Goal: Task Accomplishment & Management: Complete application form

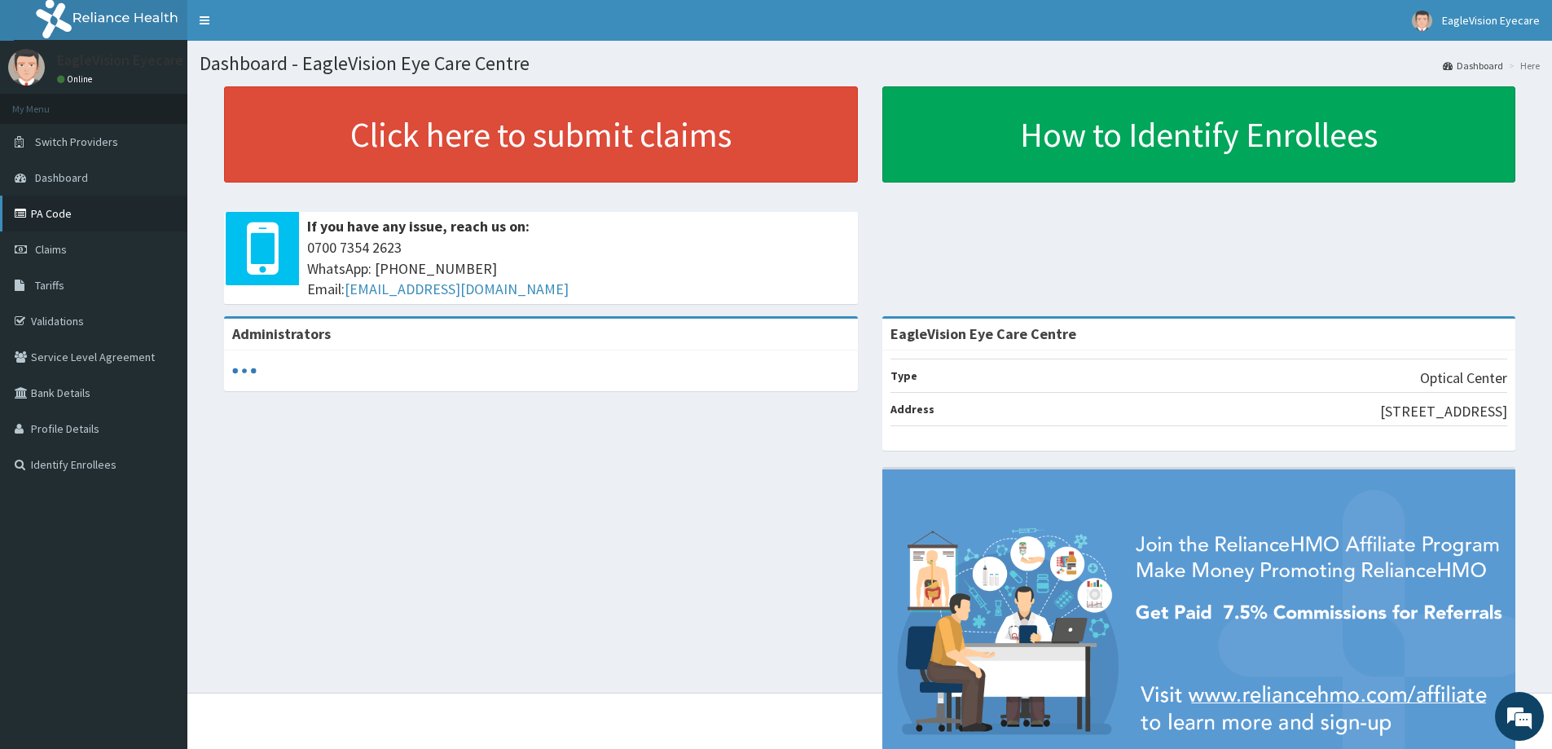
click at [78, 217] on link "PA Code" at bounding box center [93, 214] width 187 height 36
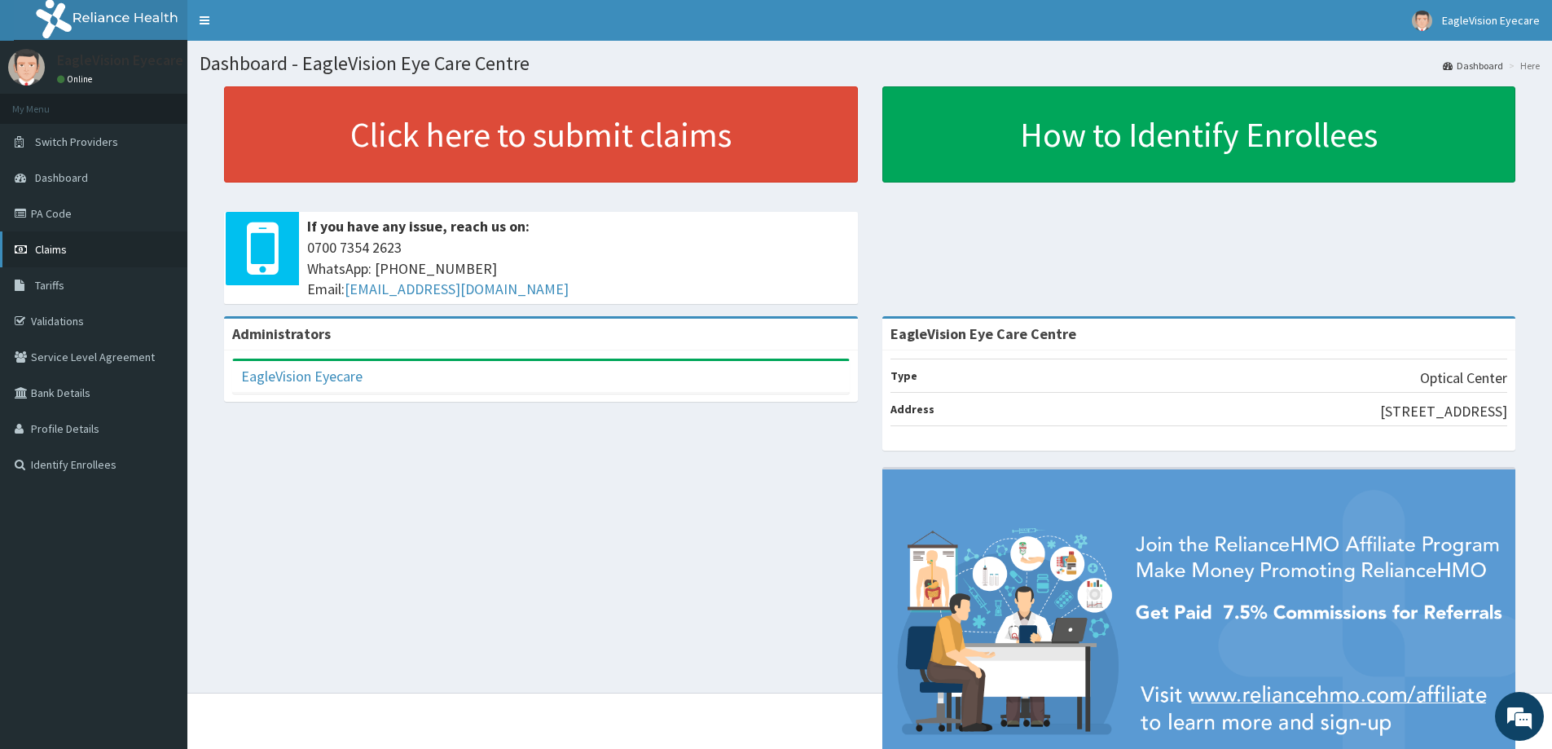
click at [74, 243] on link "Claims" at bounding box center [93, 249] width 187 height 36
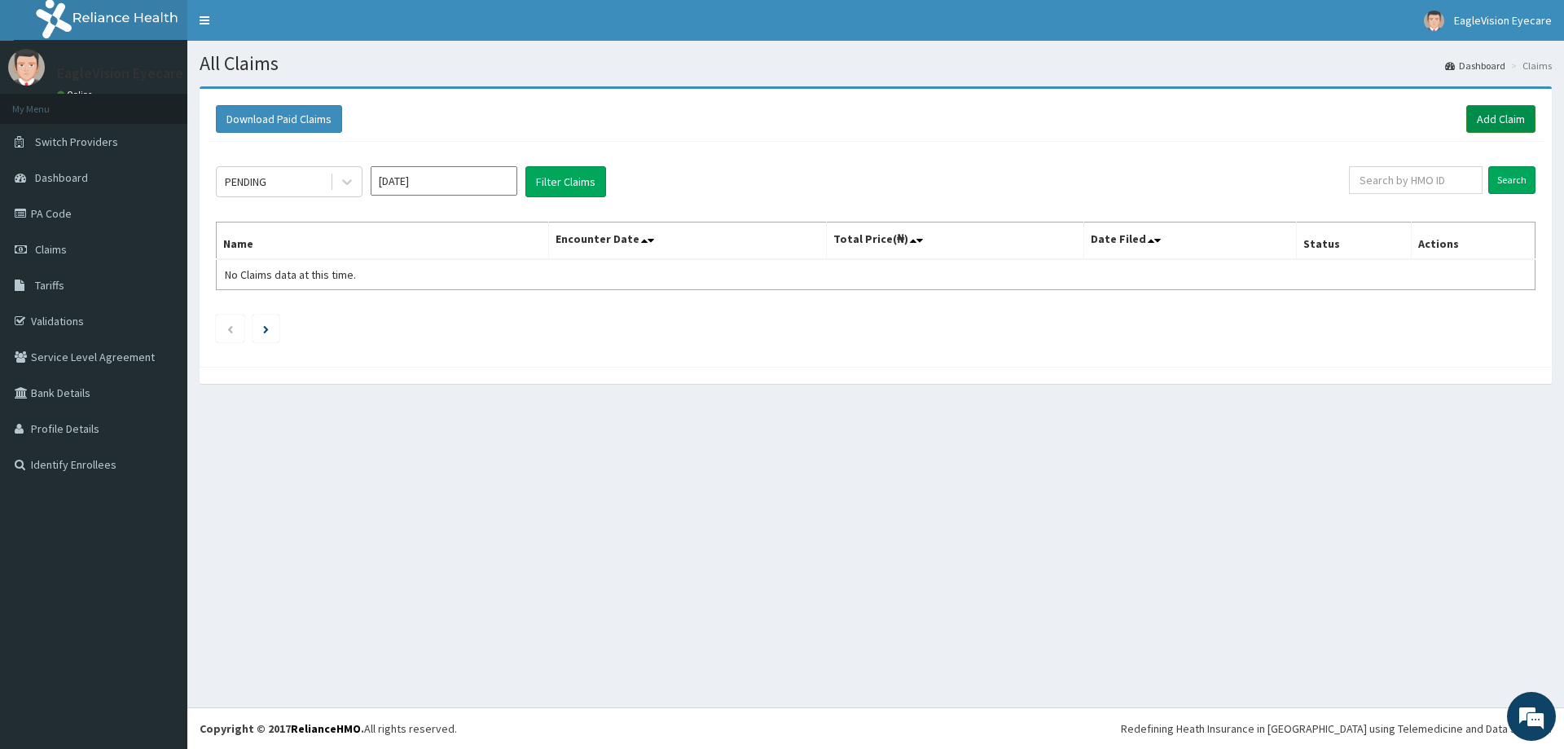
click at [1477, 120] on link "Add Claim" at bounding box center [1501, 119] width 69 height 28
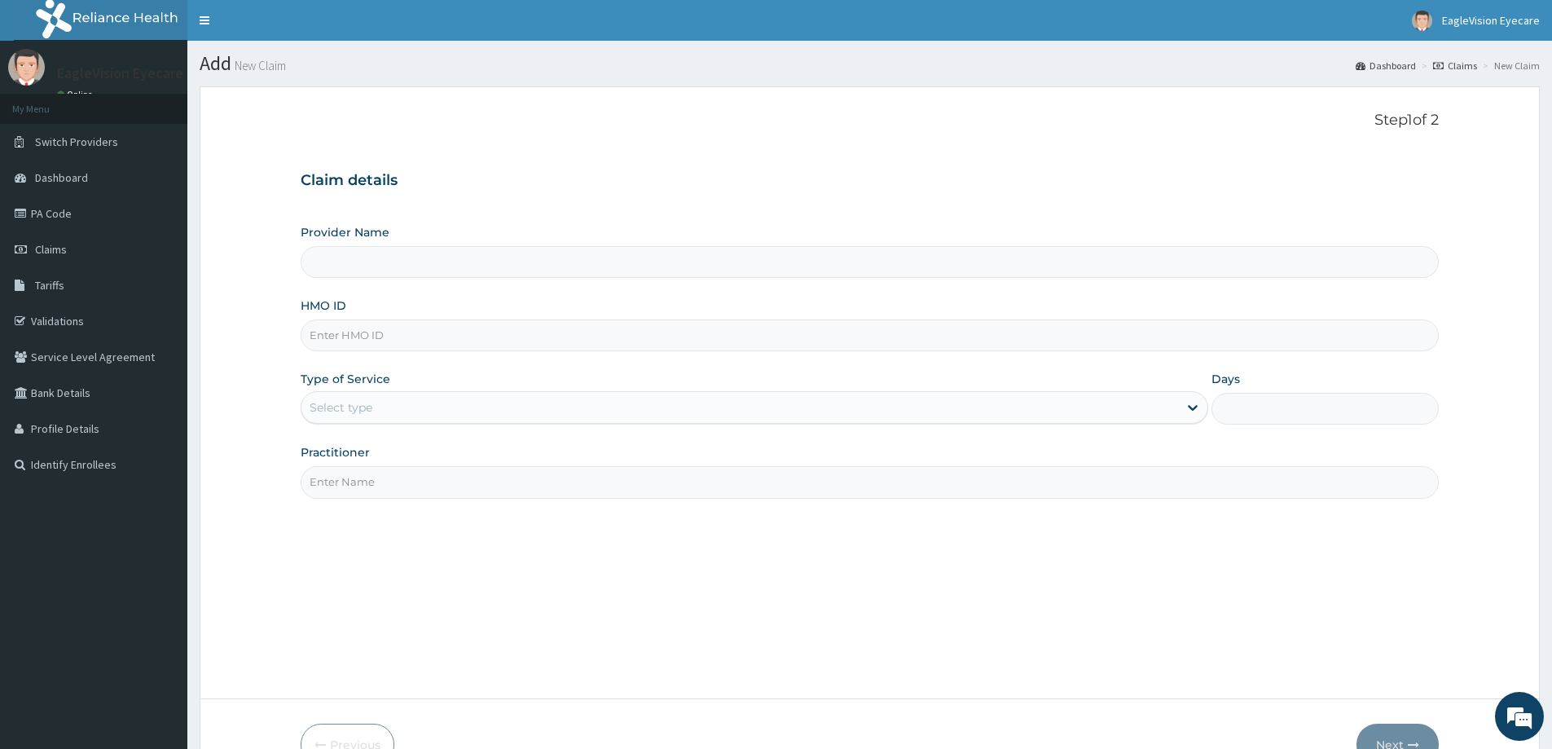
type input "EagleVision Eye Care Centre"
click at [442, 268] on input "EagleVision Eye Care Centre" at bounding box center [870, 262] width 1138 height 32
click at [407, 320] on input "HMO ID" at bounding box center [870, 335] width 1138 height 32
paste input "MAD/10067/A"
type input "MAD/10067/A"
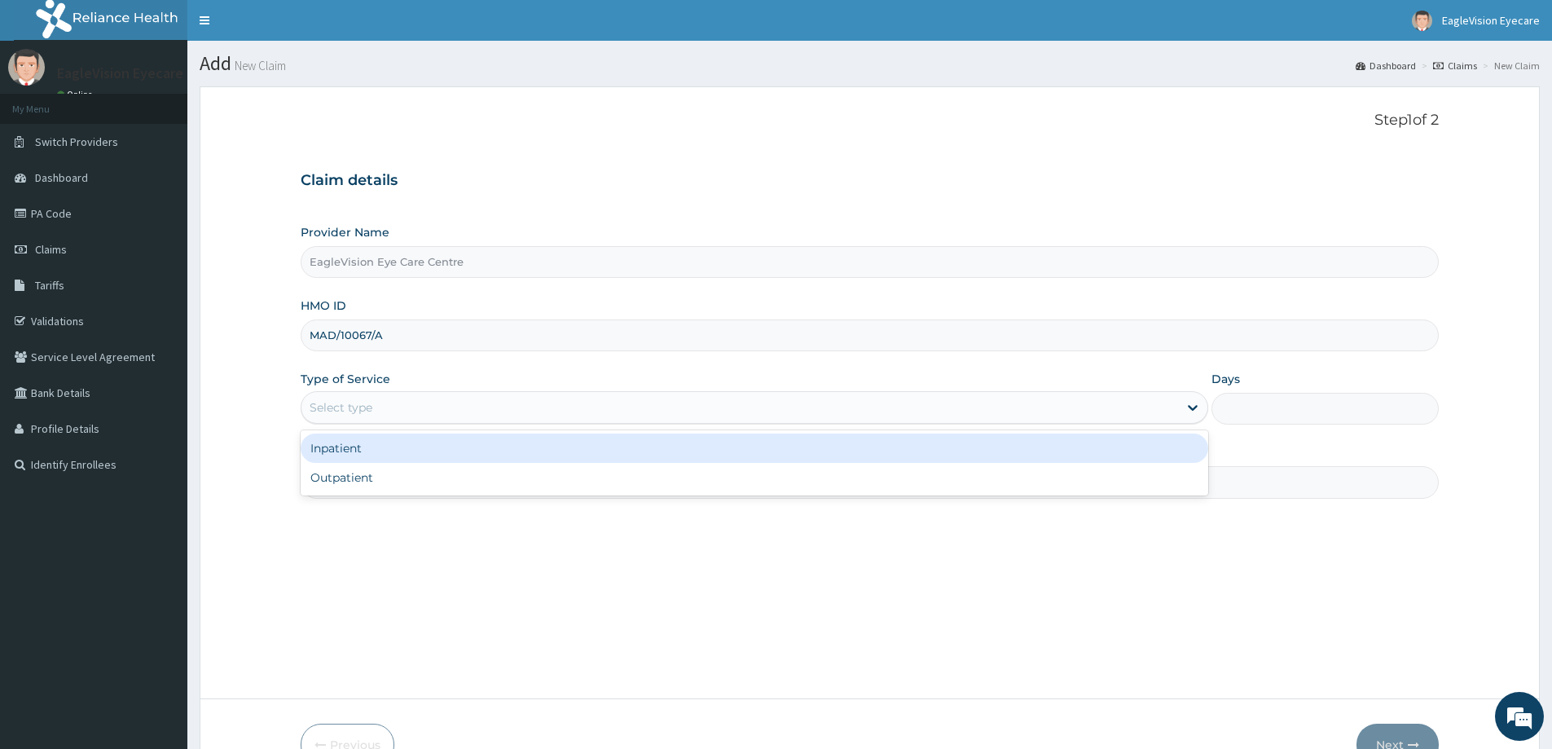
click at [398, 400] on div "Select type" at bounding box center [739, 407] width 877 height 26
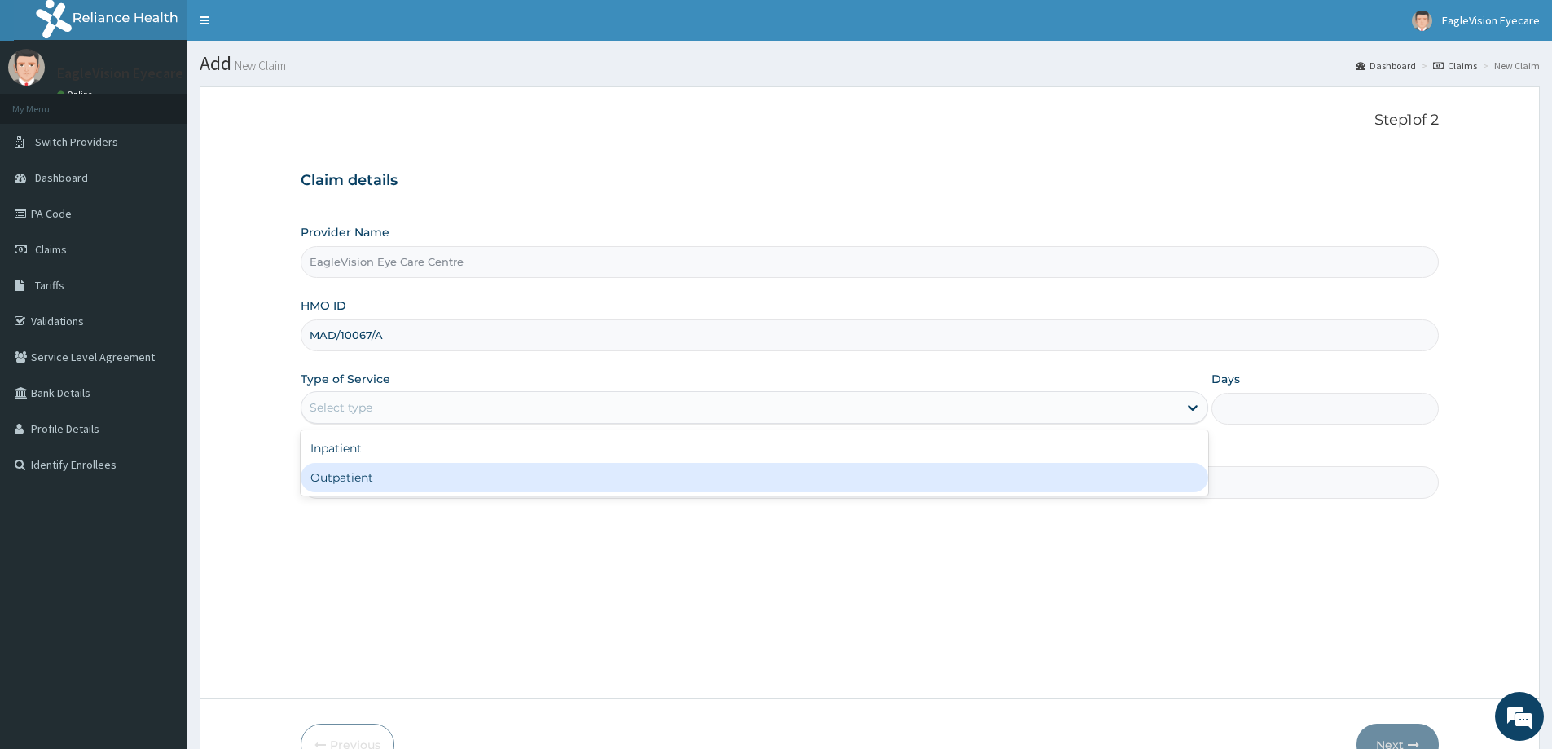
click at [358, 473] on div "Outpatient" at bounding box center [755, 477] width 908 height 29
type input "1"
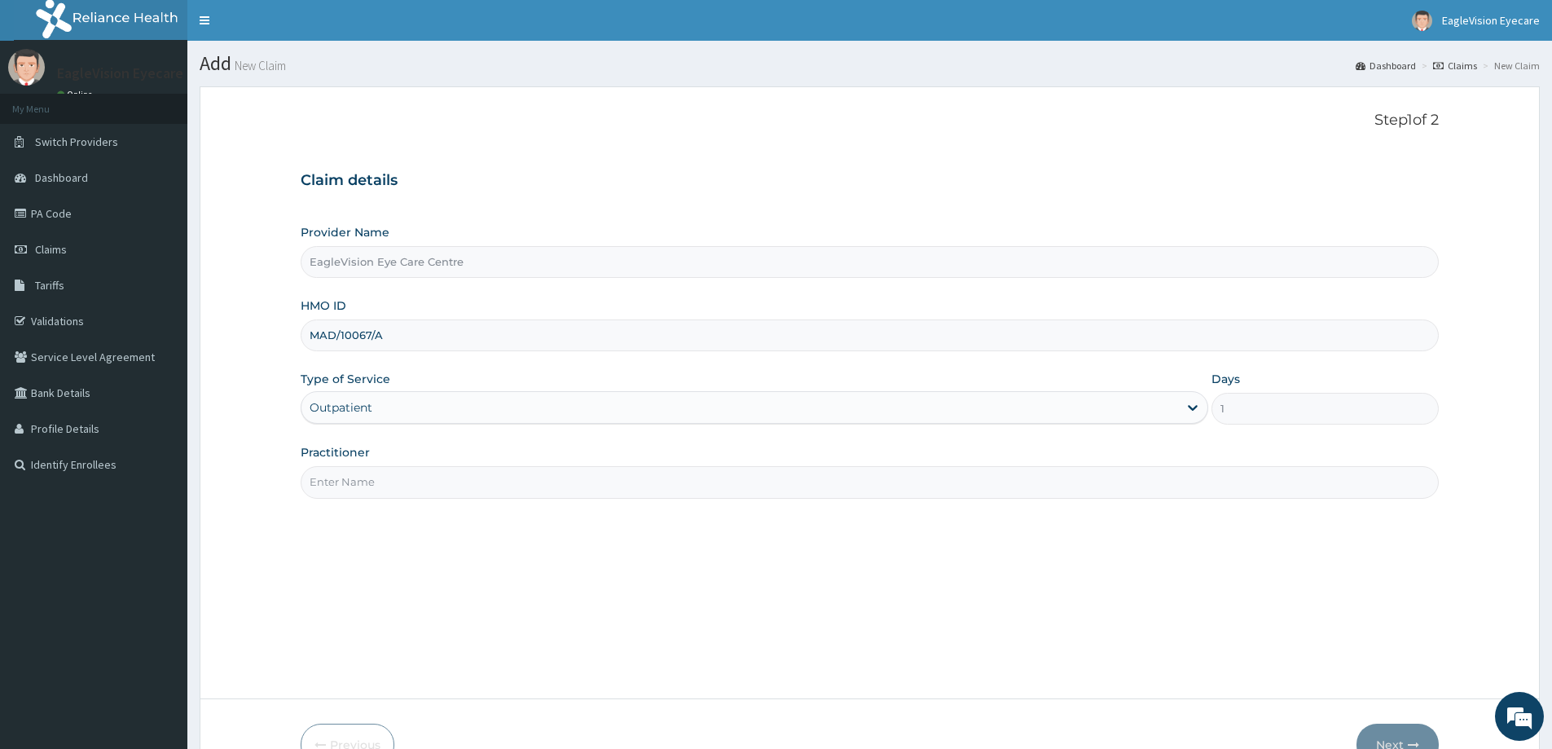
click at [364, 483] on input "Practitioner" at bounding box center [870, 482] width 1138 height 32
type input "DR [PERSON_NAME]"
click at [1396, 742] on button "Next" at bounding box center [1398, 744] width 82 height 42
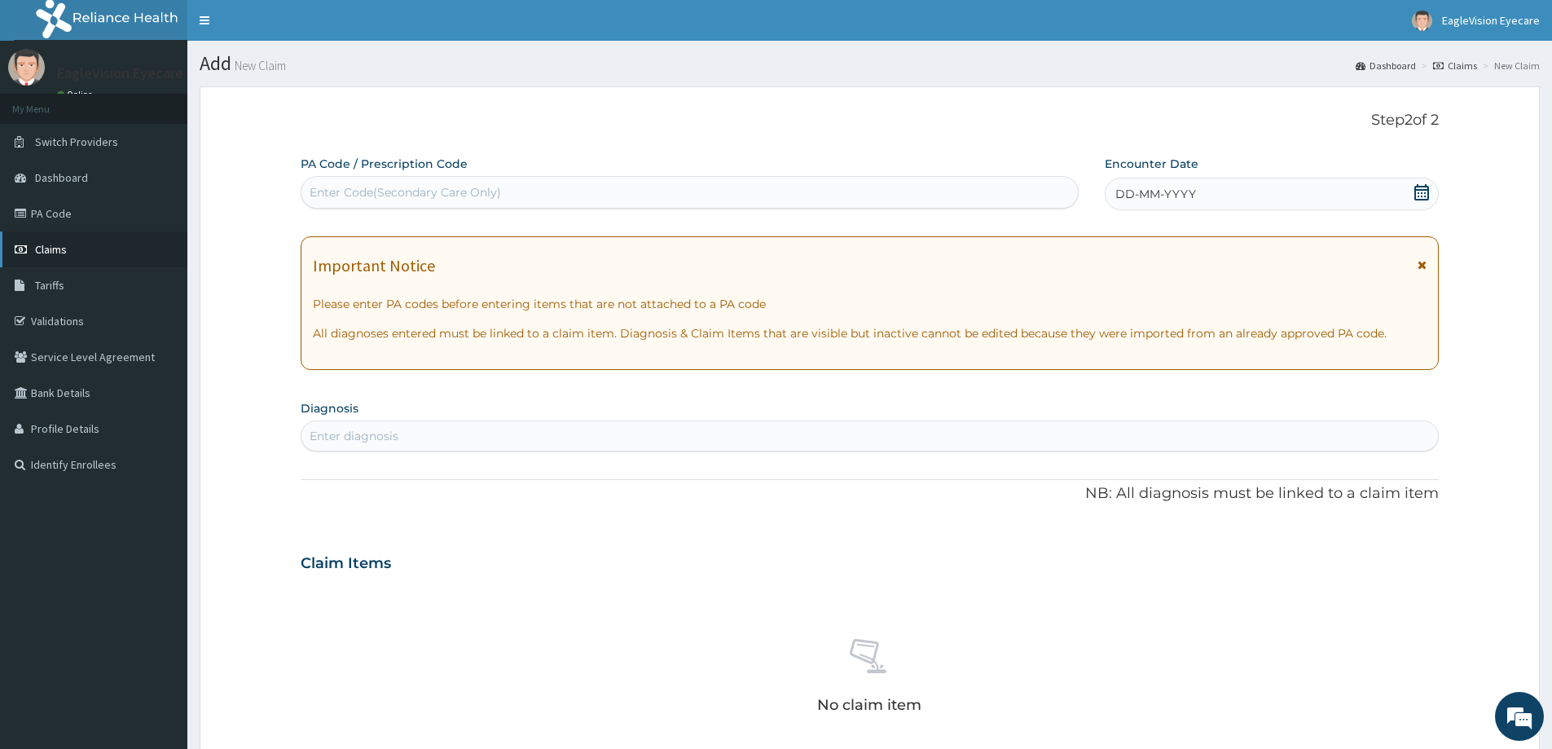
click at [52, 241] on link "Claims" at bounding box center [93, 249] width 187 height 36
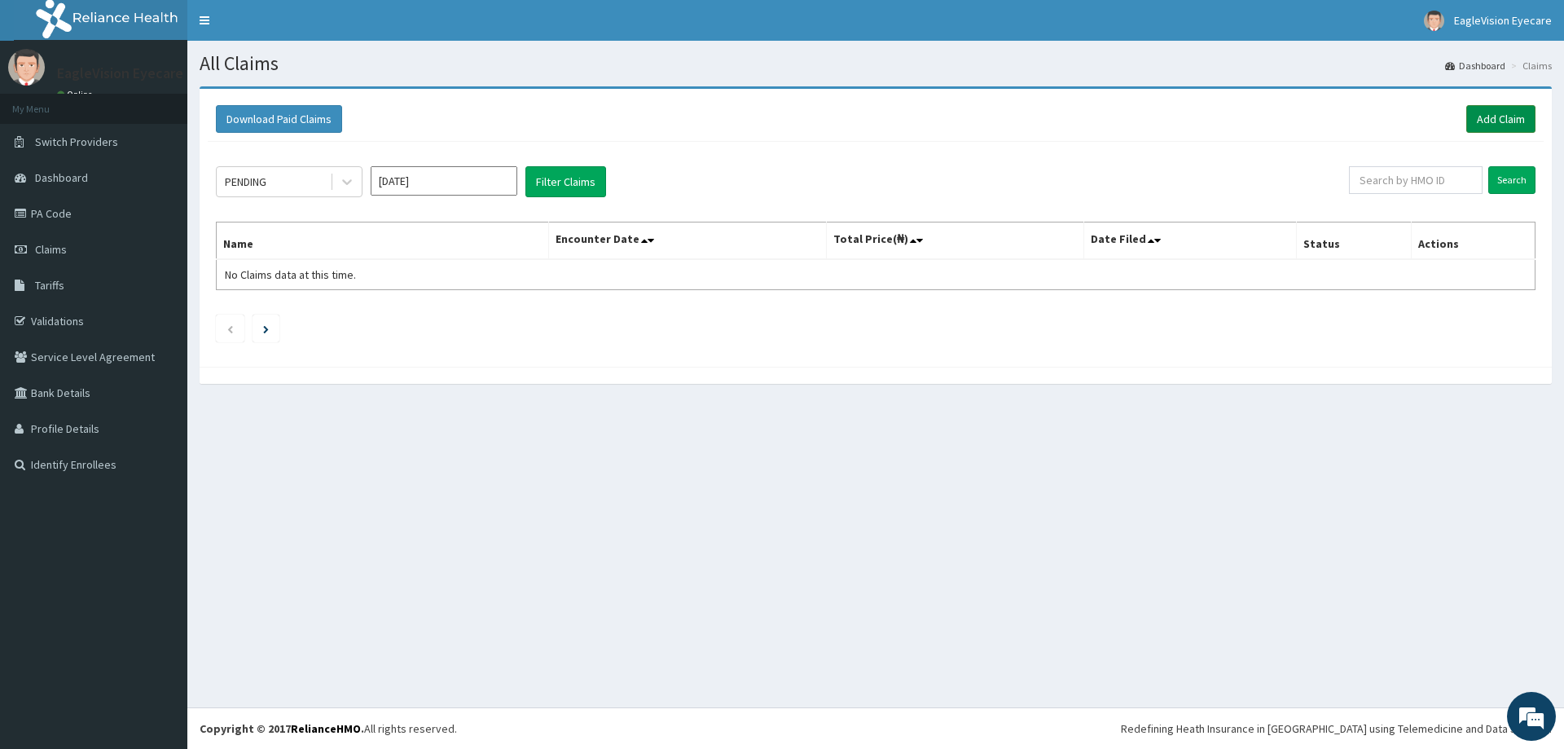
click at [1481, 120] on link "Add Claim" at bounding box center [1501, 119] width 69 height 28
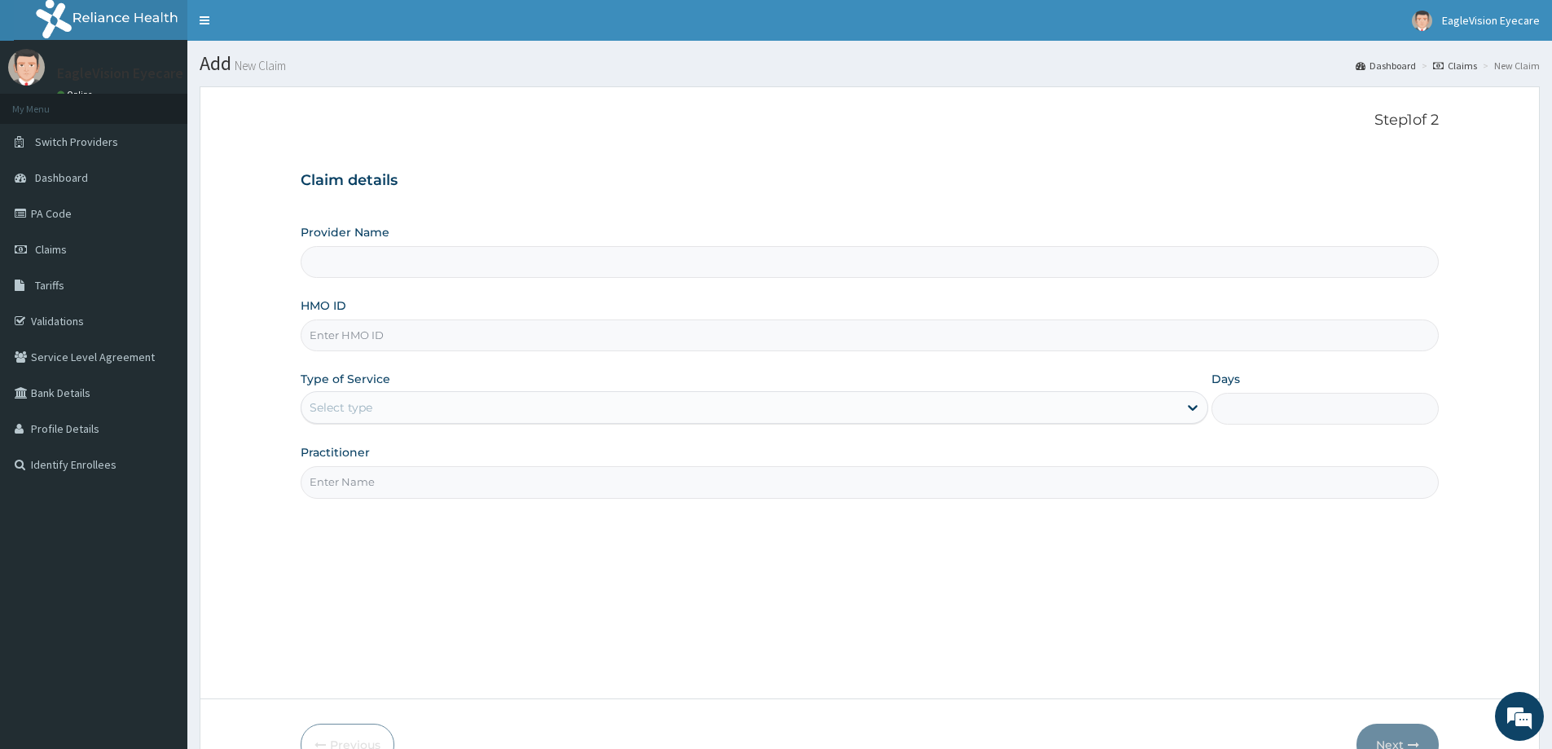
click at [443, 264] on input "Provider Name" at bounding box center [870, 262] width 1138 height 32
type input "EagleVision Eye Care Centre"
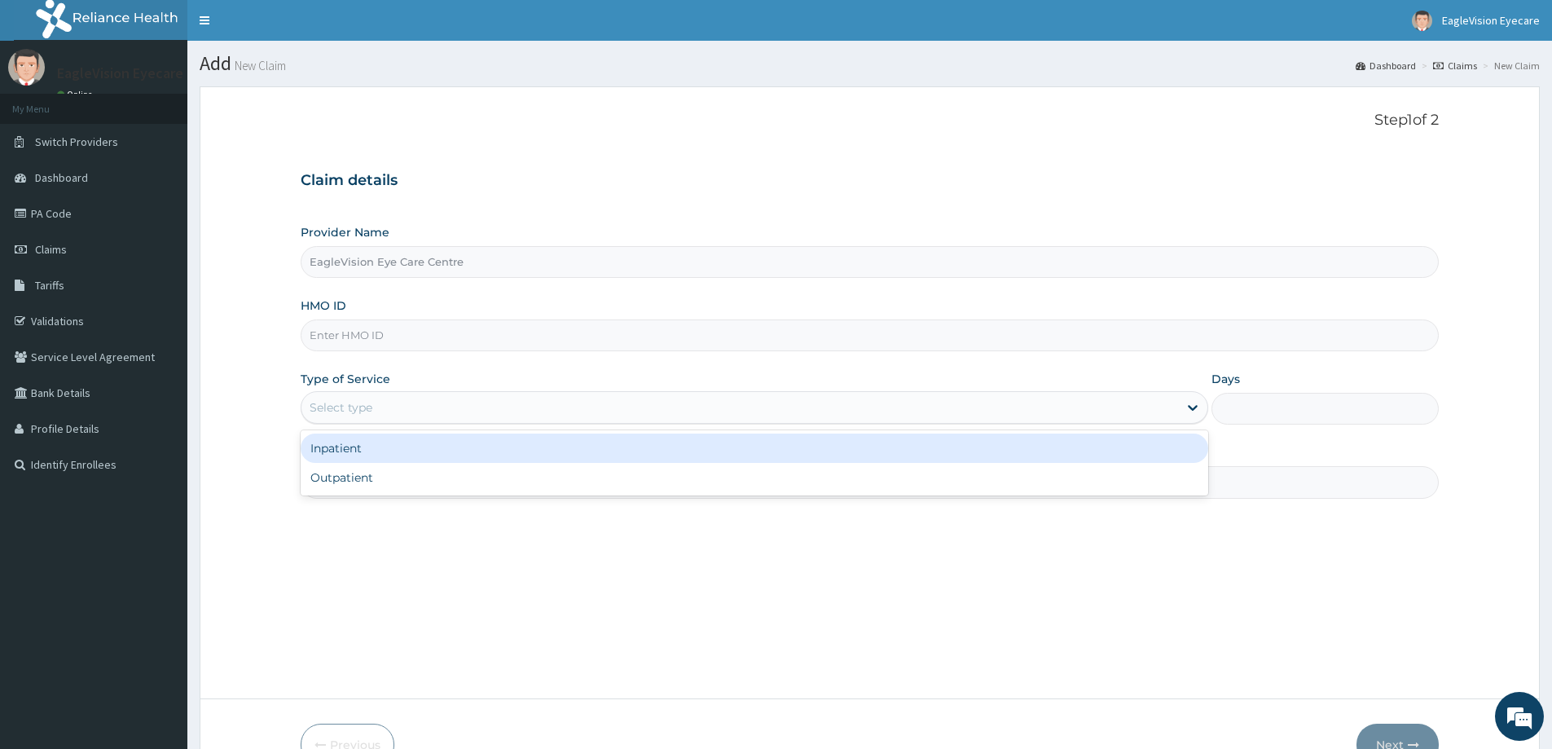
click at [407, 396] on div "Select type" at bounding box center [739, 407] width 877 height 26
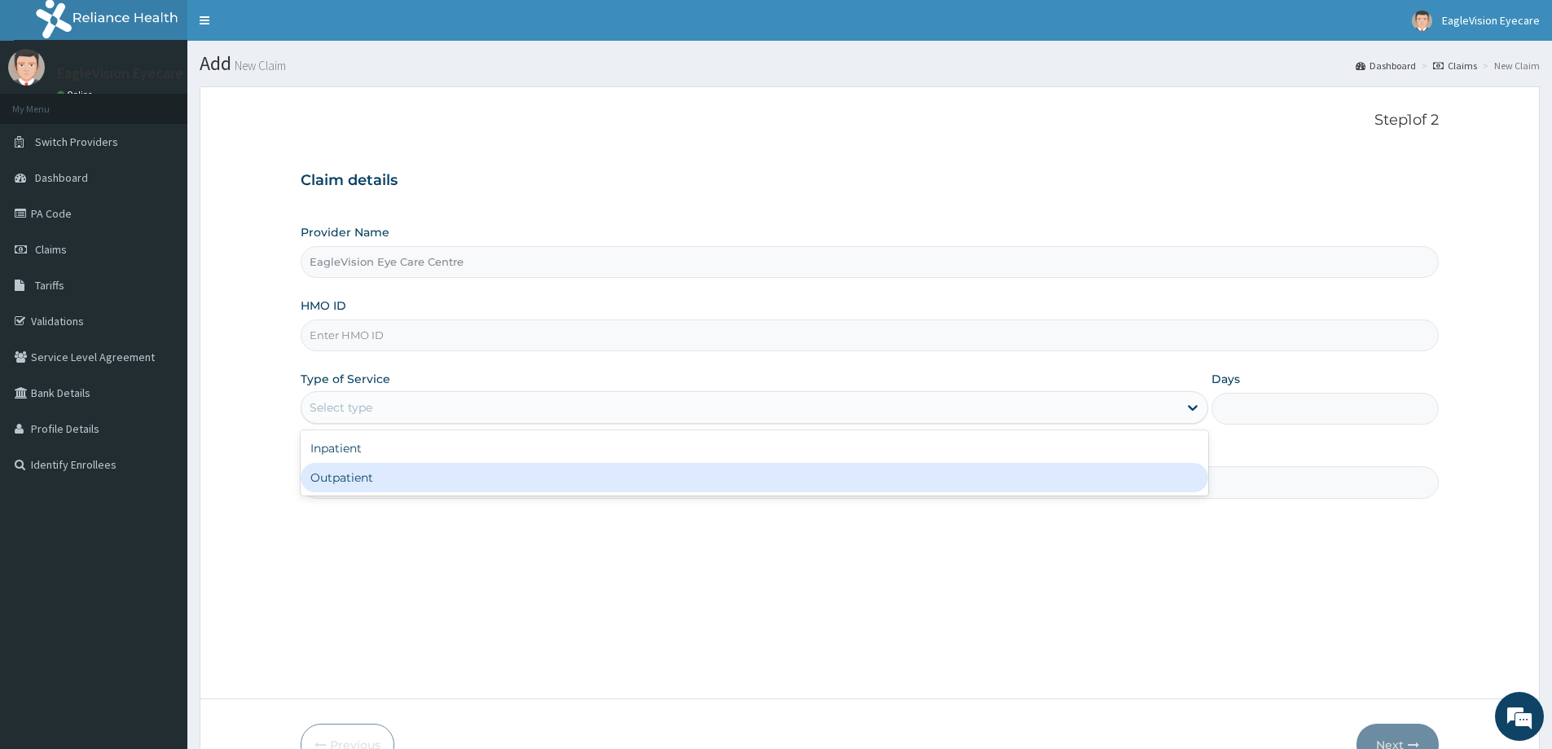
click at [383, 482] on div "Outpatient" at bounding box center [755, 477] width 908 height 29
type input "1"
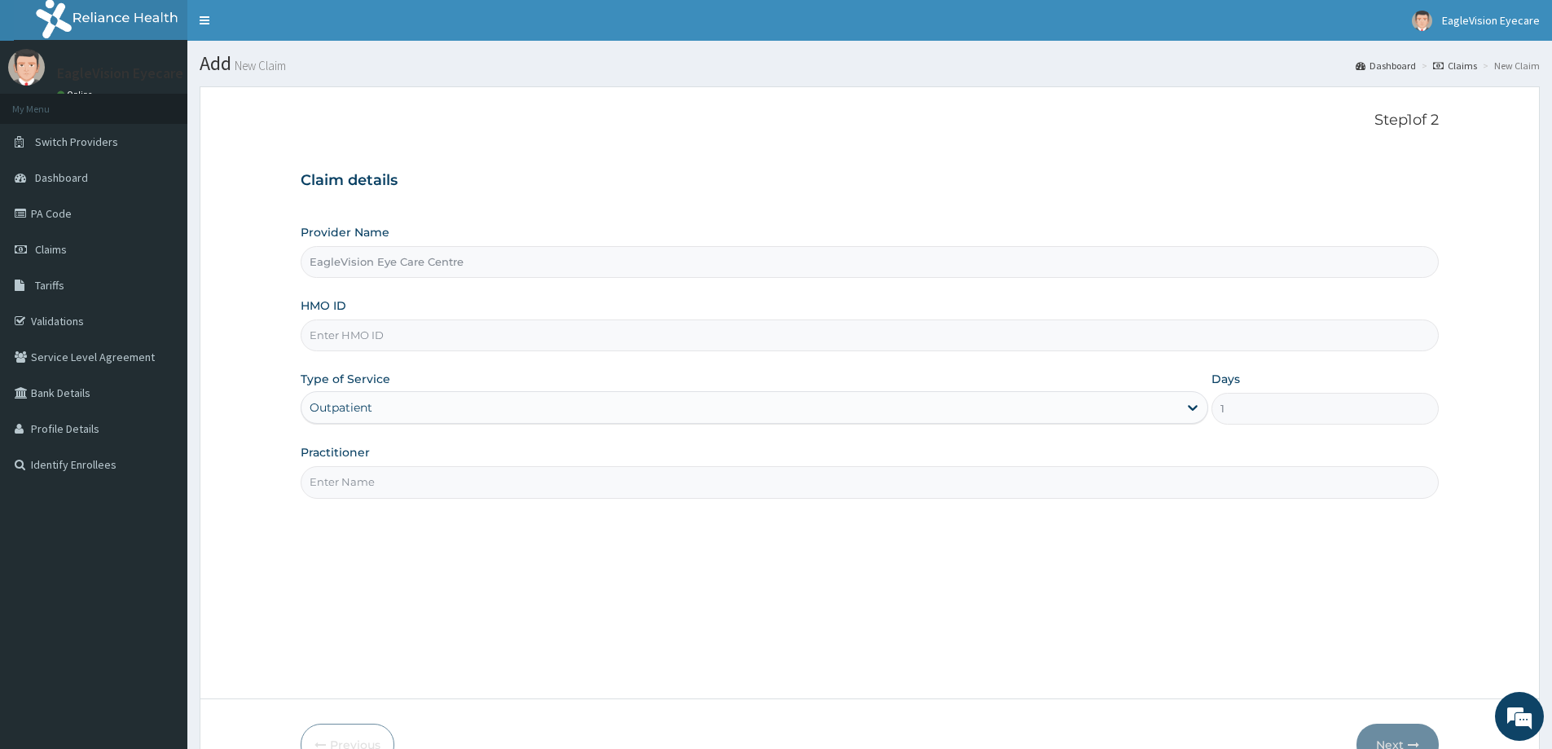
click at [501, 482] on input "Practitioner" at bounding box center [870, 482] width 1138 height 32
type input "DR [PERSON_NAME]"
click at [454, 329] on input "HMO ID" at bounding box center [870, 335] width 1138 height 32
paste input "MAD/10067/A"
type input "MAD/10067/A"
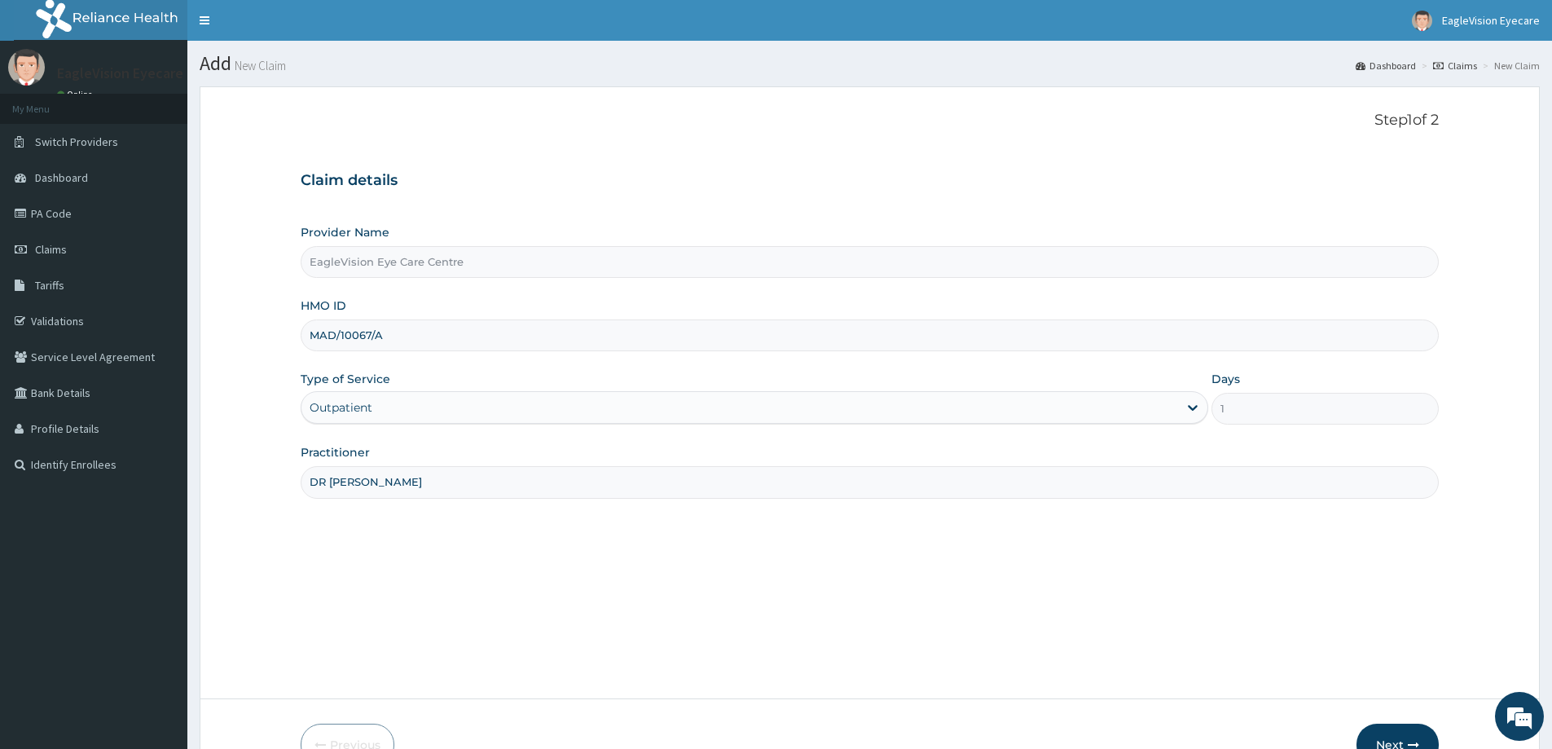
click at [1399, 727] on button "Next" at bounding box center [1398, 744] width 82 height 42
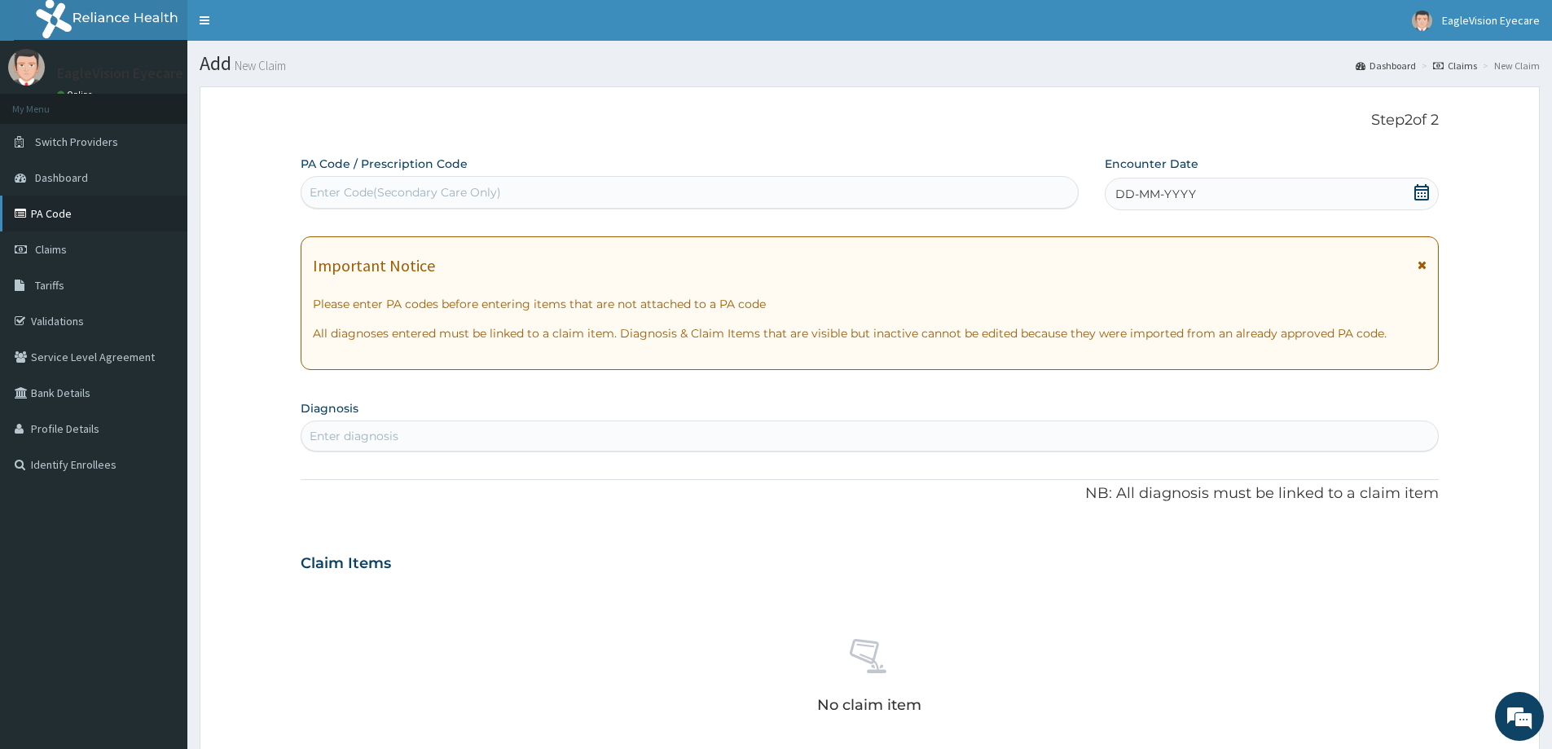
click at [65, 207] on link "PA Code" at bounding box center [93, 214] width 187 height 36
